Goal: Task Accomplishment & Management: Use online tool/utility

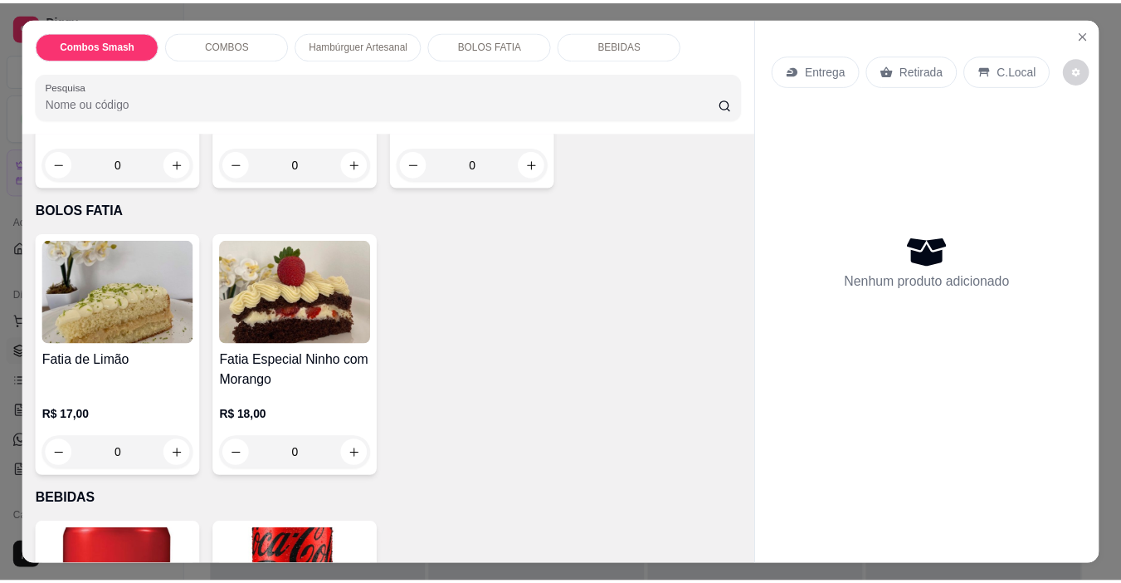
scroll to position [1079, 0]
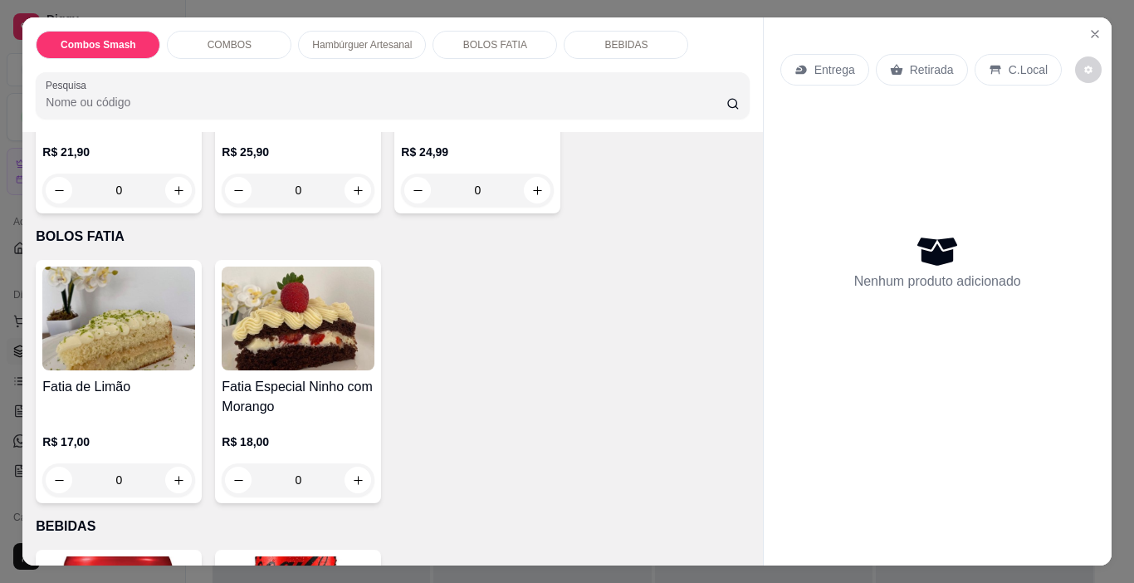
type input "1"
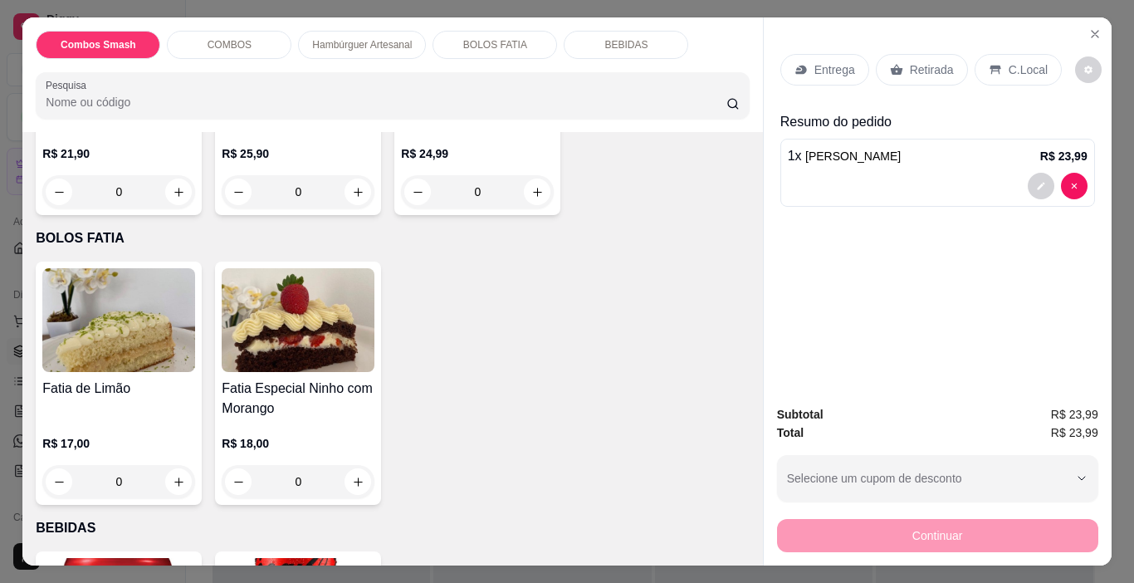
click at [915, 54] on div "Retirada" at bounding box center [922, 70] width 92 height 32
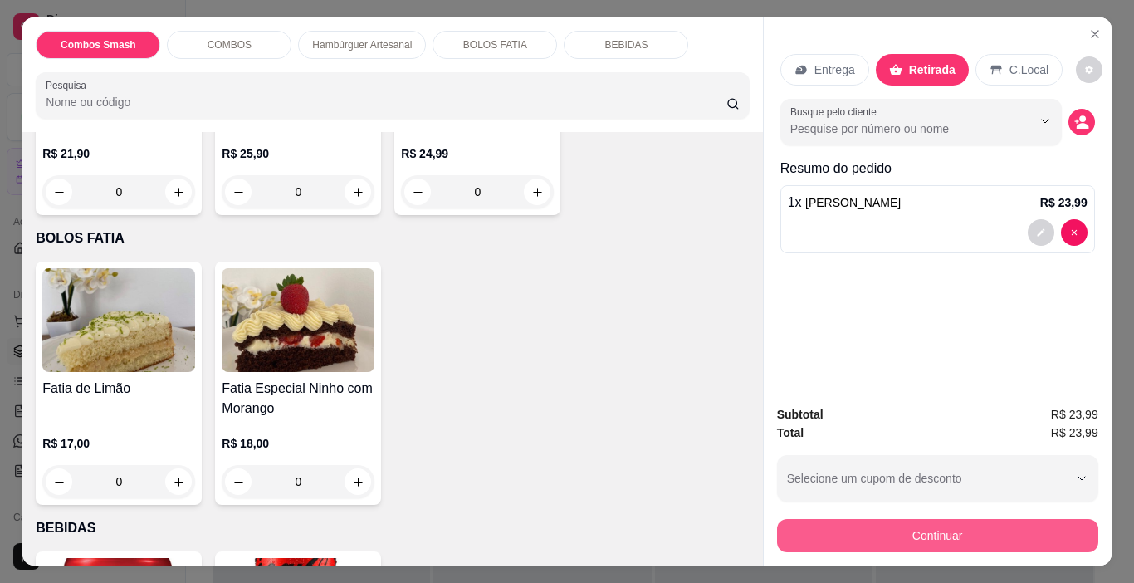
click at [936, 525] on button "Continuar" at bounding box center [937, 535] width 321 height 33
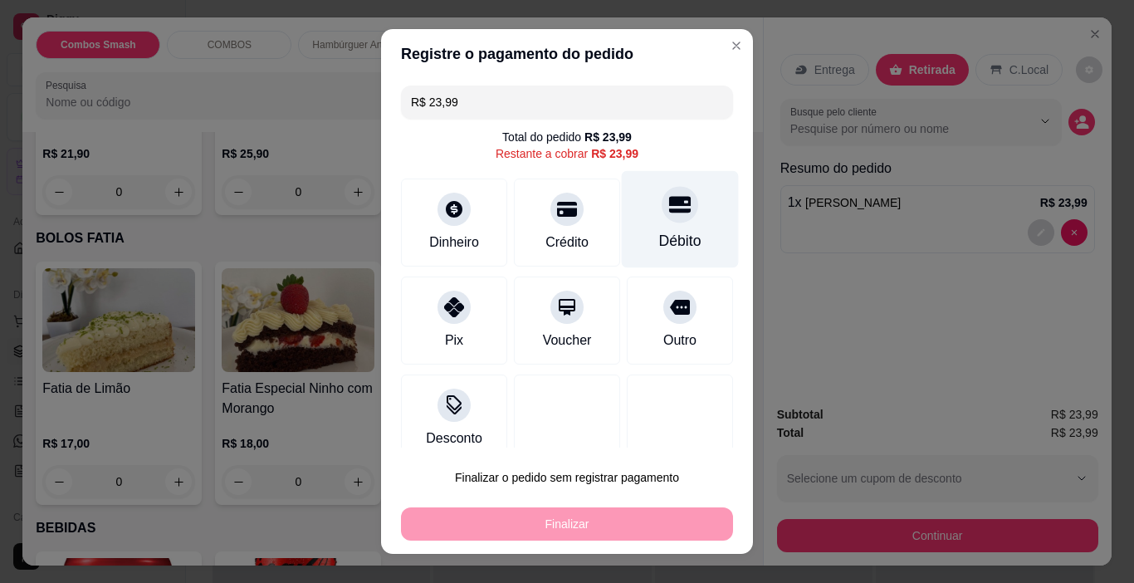
click at [645, 225] on div "Débito" at bounding box center [680, 219] width 117 height 97
type input "R$ 0,00"
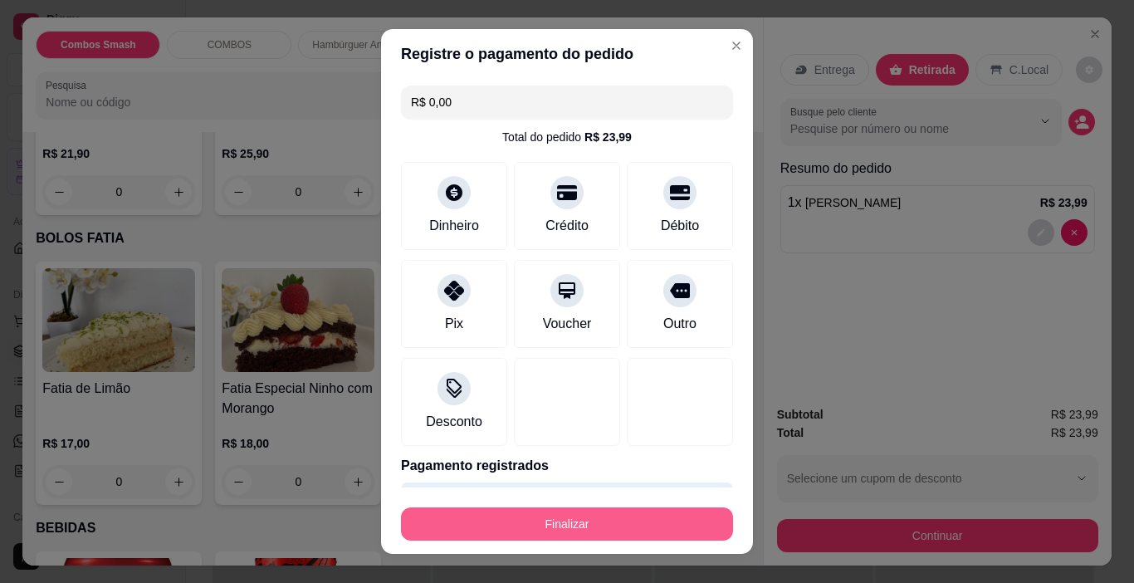
click at [538, 520] on button "Finalizar" at bounding box center [567, 523] width 332 height 33
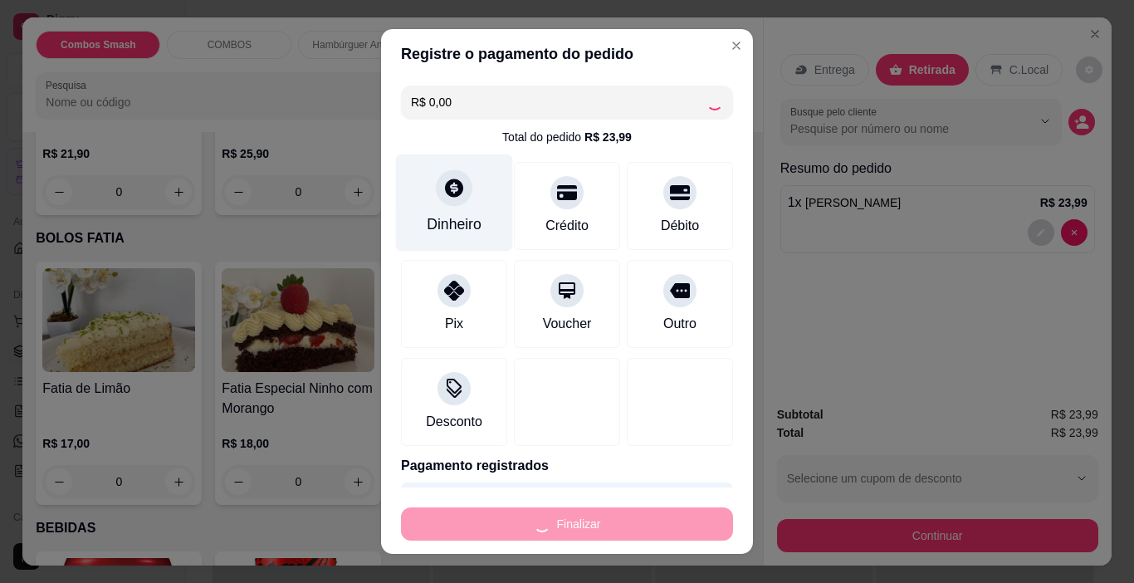
type input "0"
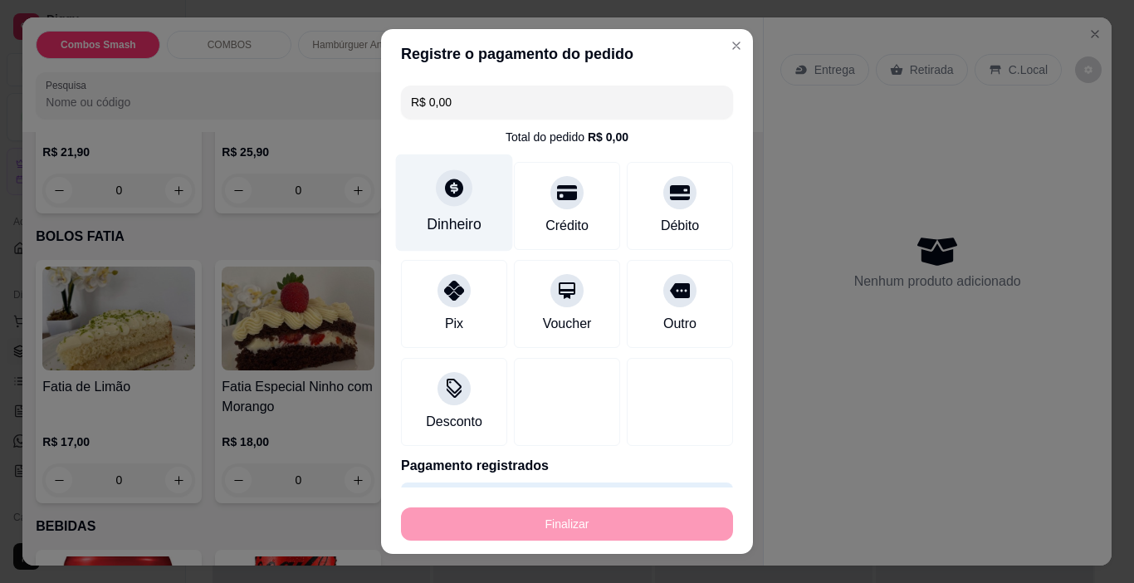
type input "-R$ 23,99"
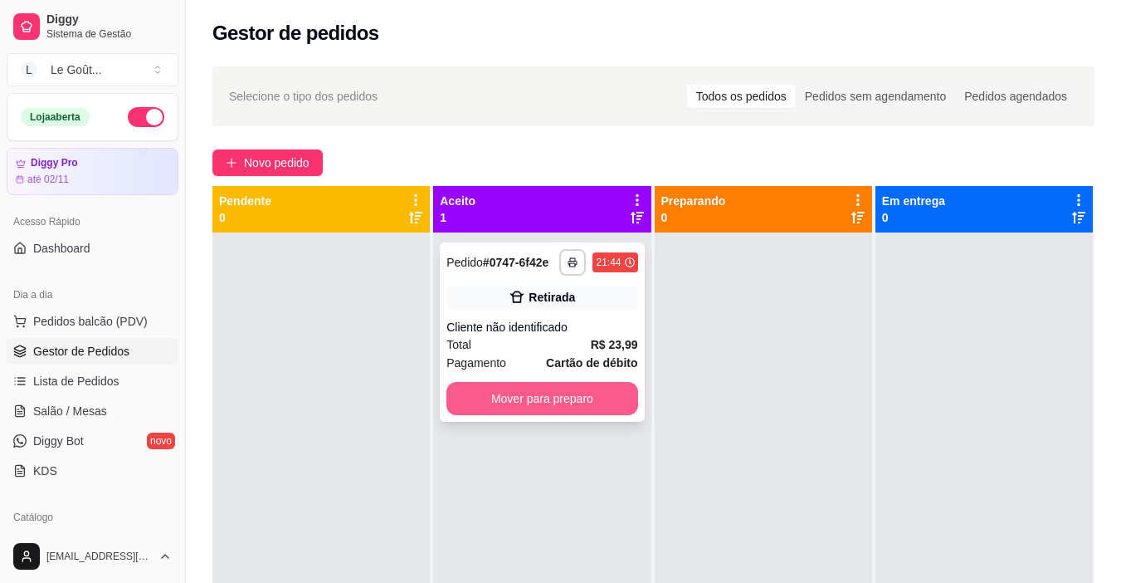
click at [540, 408] on button "Mover para preparo" at bounding box center [542, 398] width 191 height 33
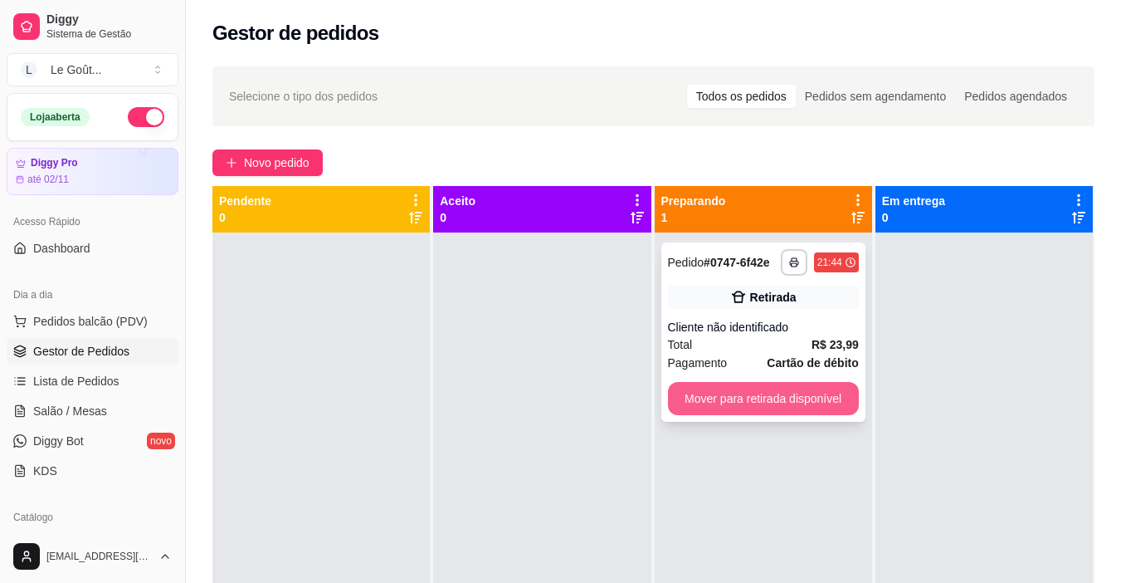
click at [723, 390] on button "Mover para retirada disponível" at bounding box center [763, 398] width 191 height 33
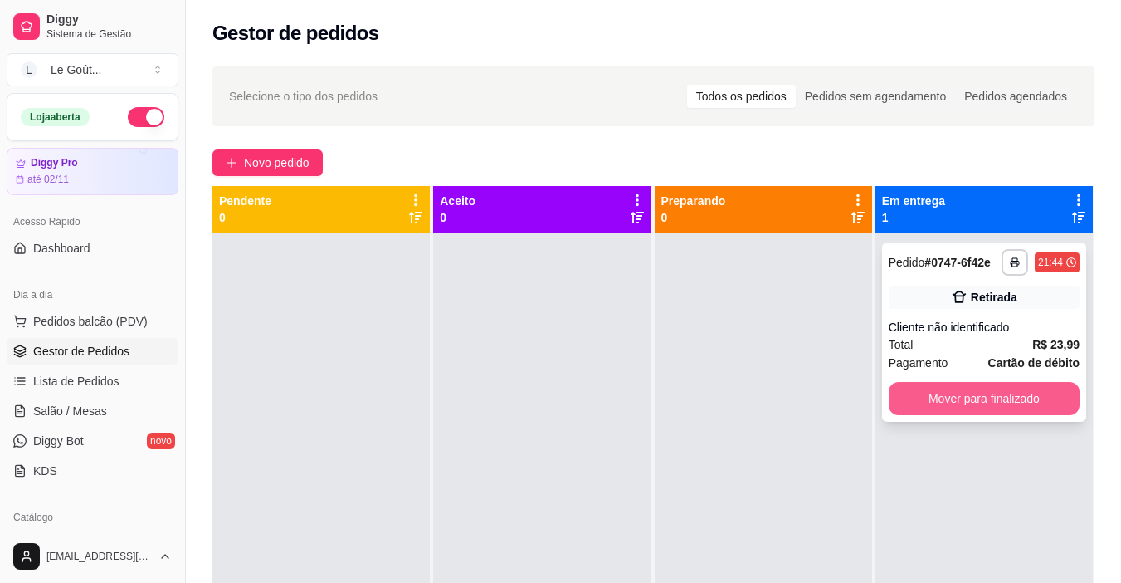
click at [935, 389] on button "Mover para finalizado" at bounding box center [984, 398] width 191 height 33
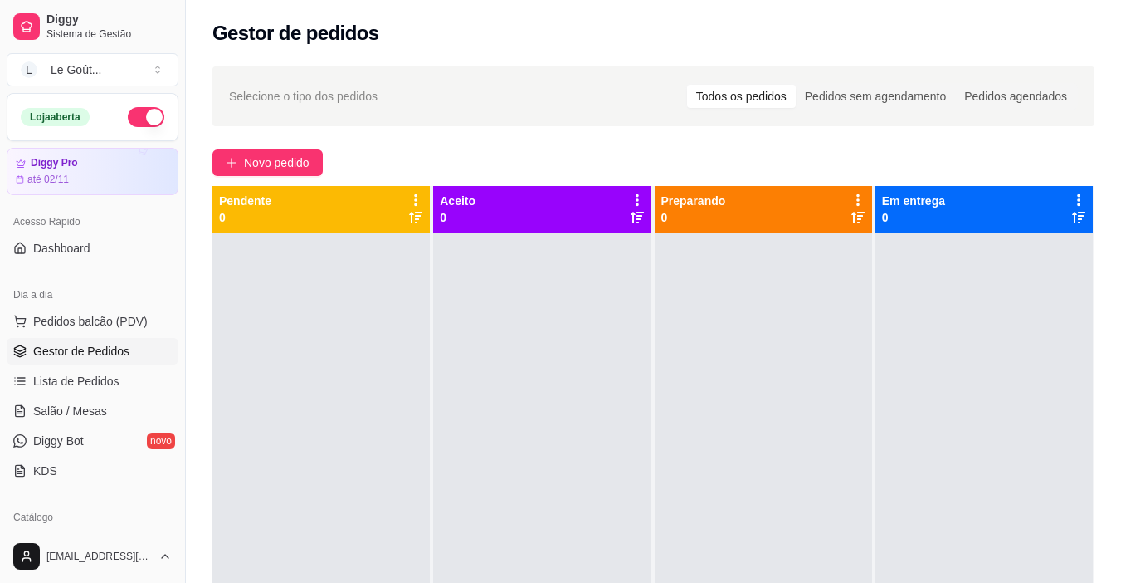
click at [128, 114] on button "button" at bounding box center [146, 117] width 37 height 20
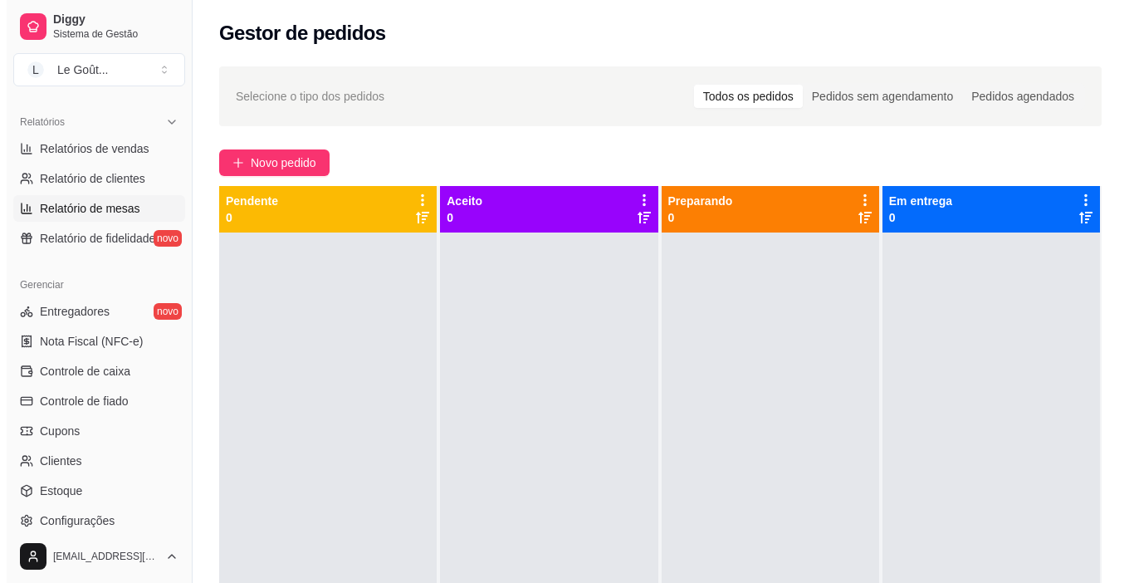
scroll to position [581, 0]
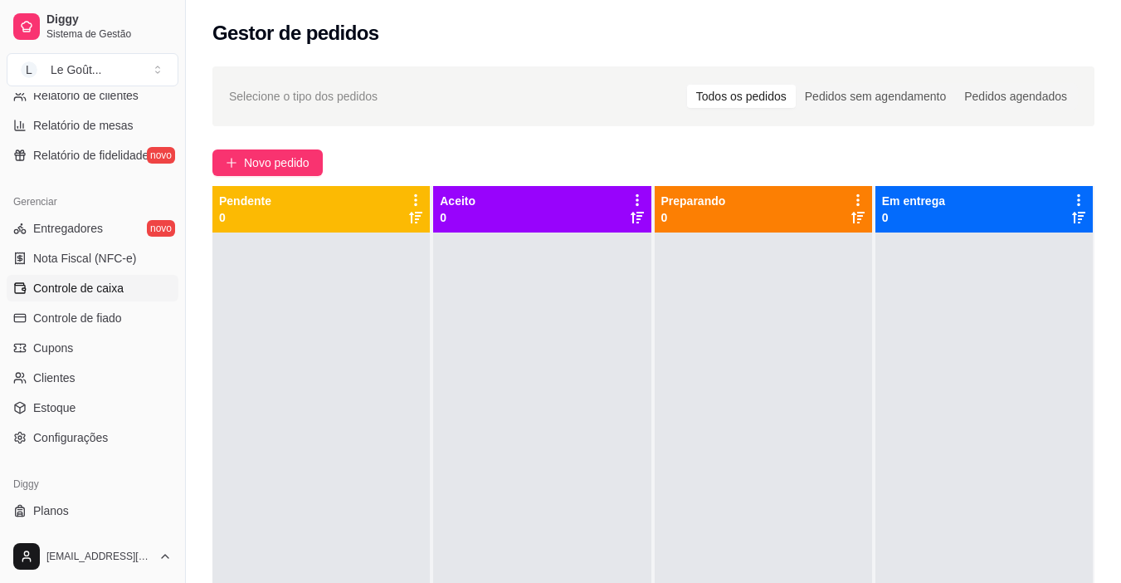
click at [90, 286] on span "Controle de caixa" at bounding box center [78, 288] width 90 height 17
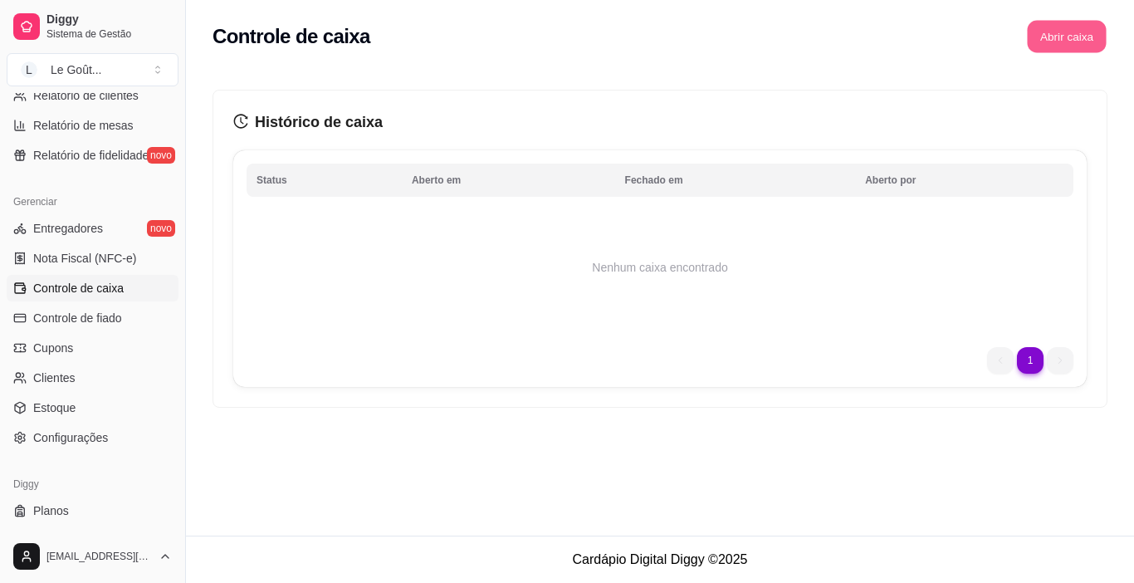
click at [1064, 36] on button "Abrir caixa" at bounding box center [1066, 37] width 79 height 32
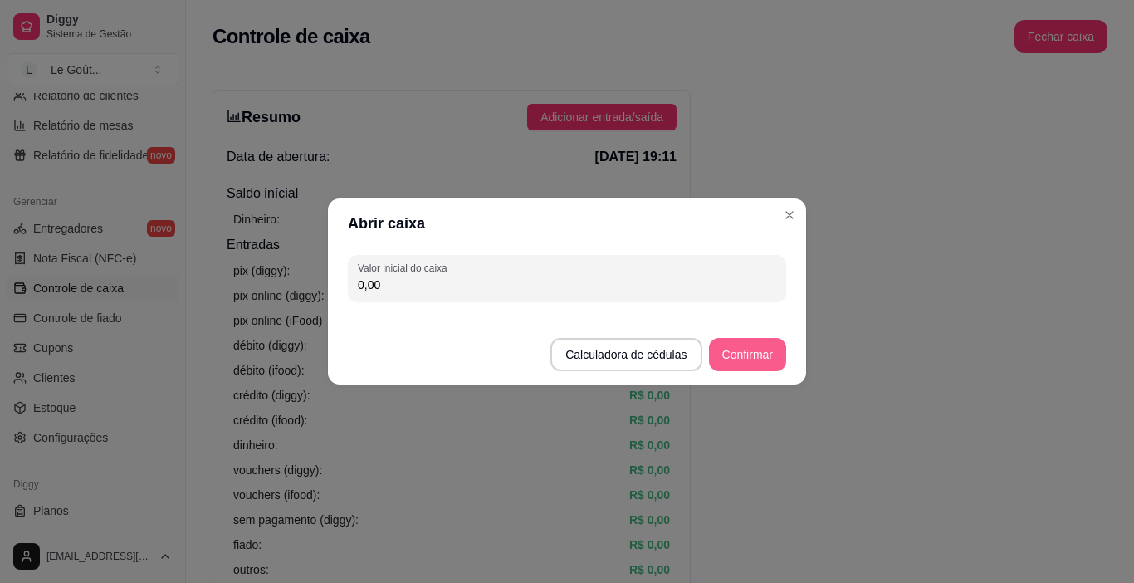
click at [750, 354] on button "Confirmar" at bounding box center [747, 354] width 77 height 33
